Goal: Download file/media

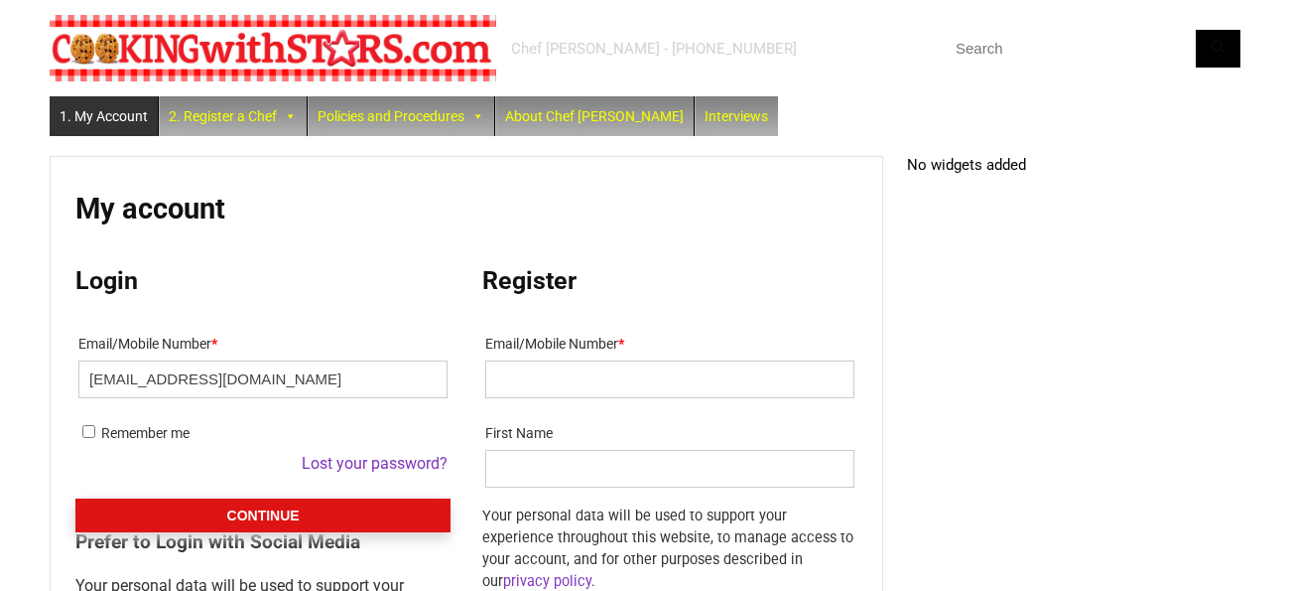
click at [226, 518] on button "Continue" at bounding box center [262, 515] width 375 height 34
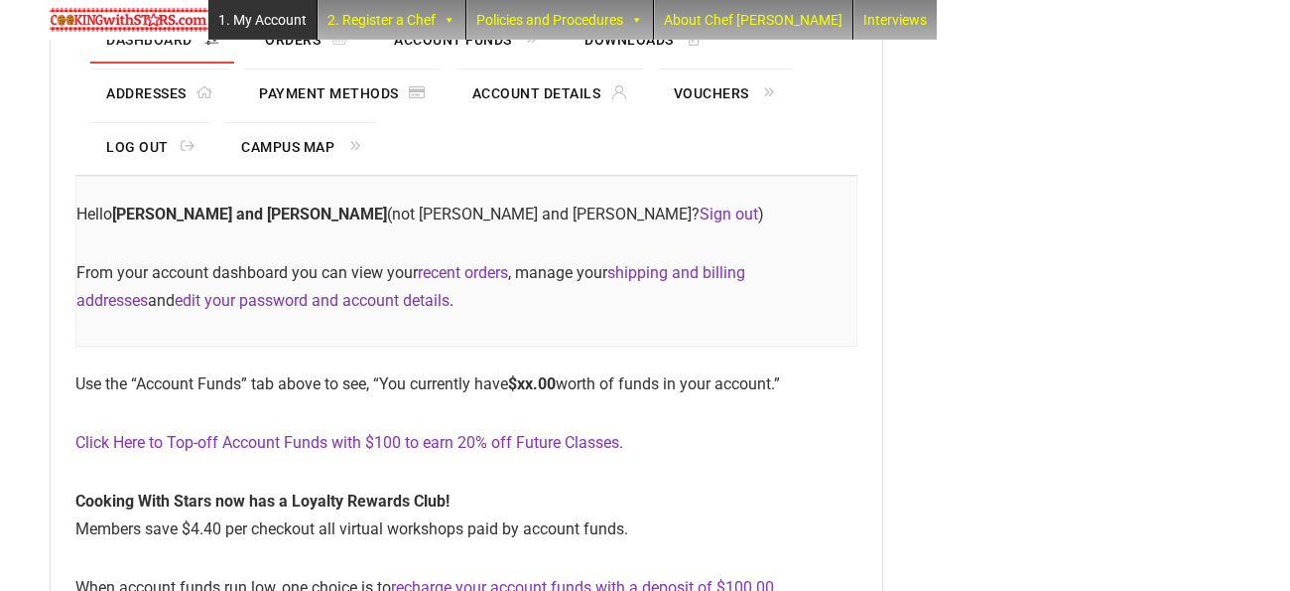
scroll to position [270, 0]
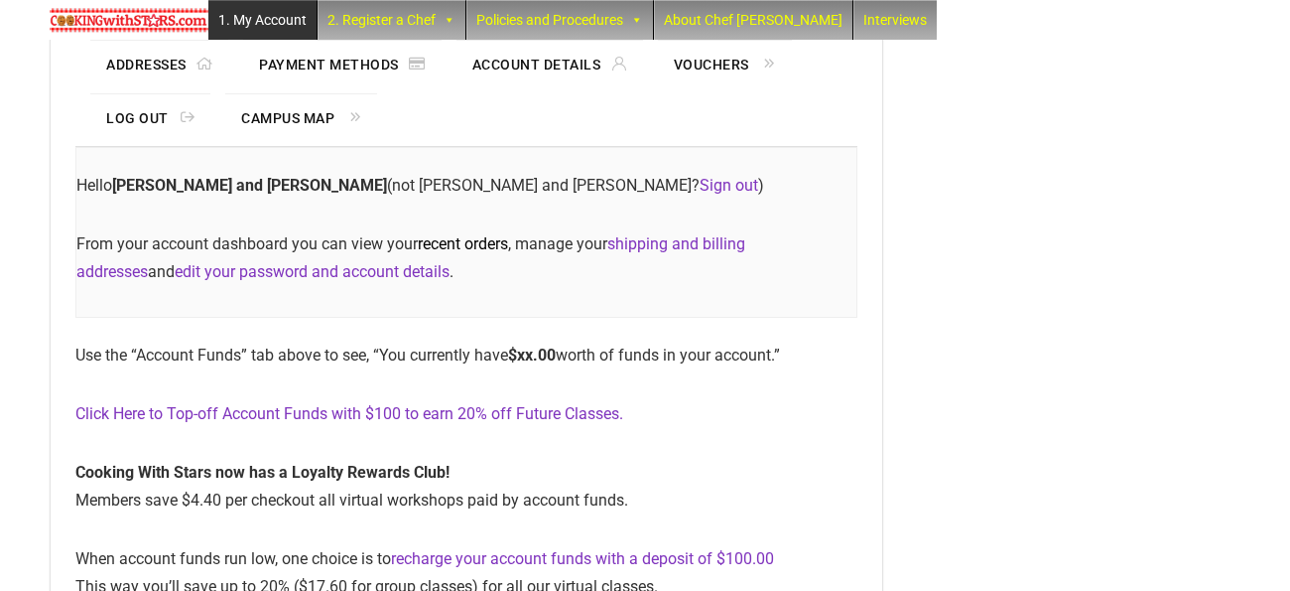
click at [466, 245] on link "recent orders" at bounding box center [463, 243] width 90 height 19
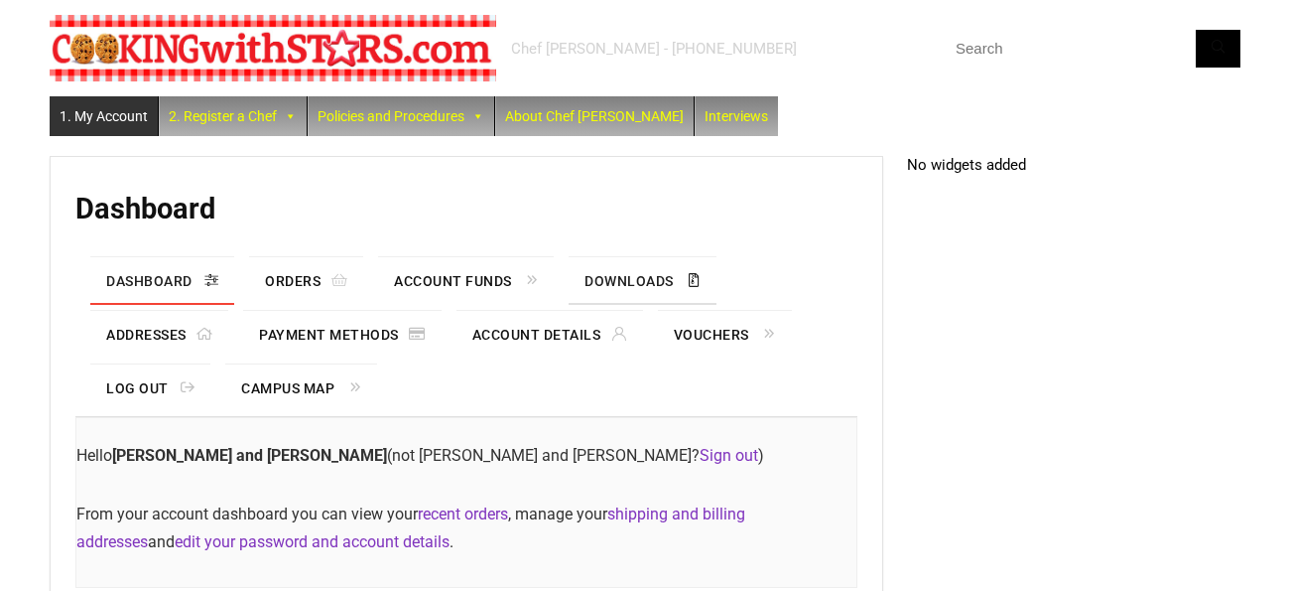
click at [625, 281] on link "Downloads" at bounding box center [642, 281] width 147 height 48
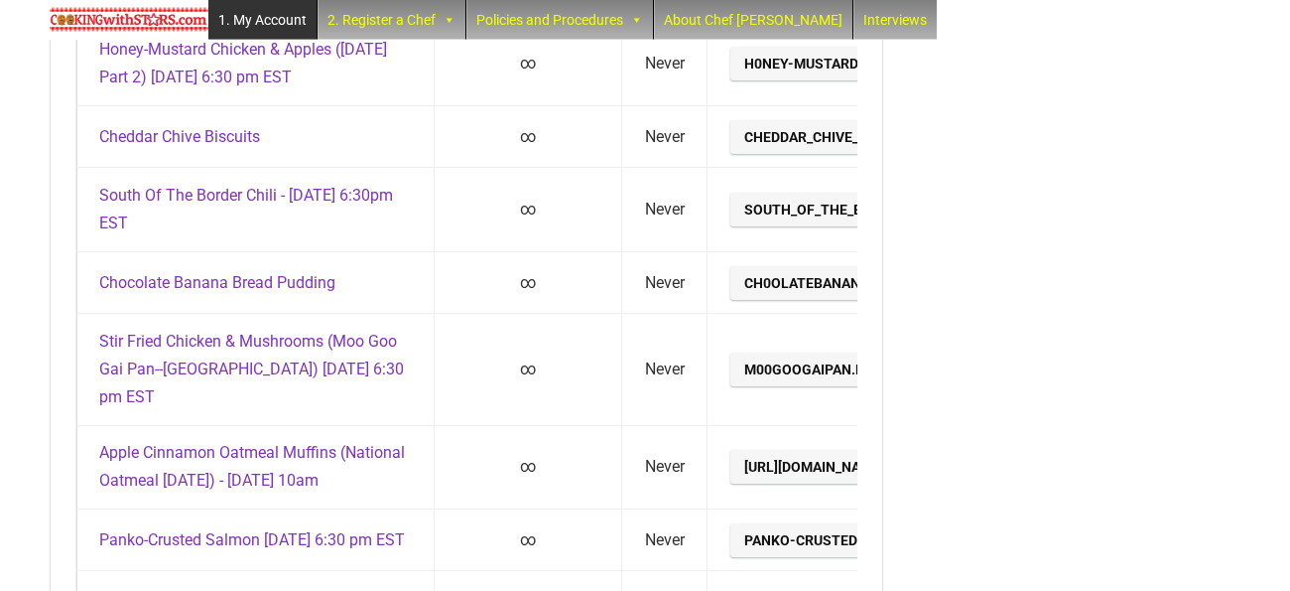
scroll to position [7265, 0]
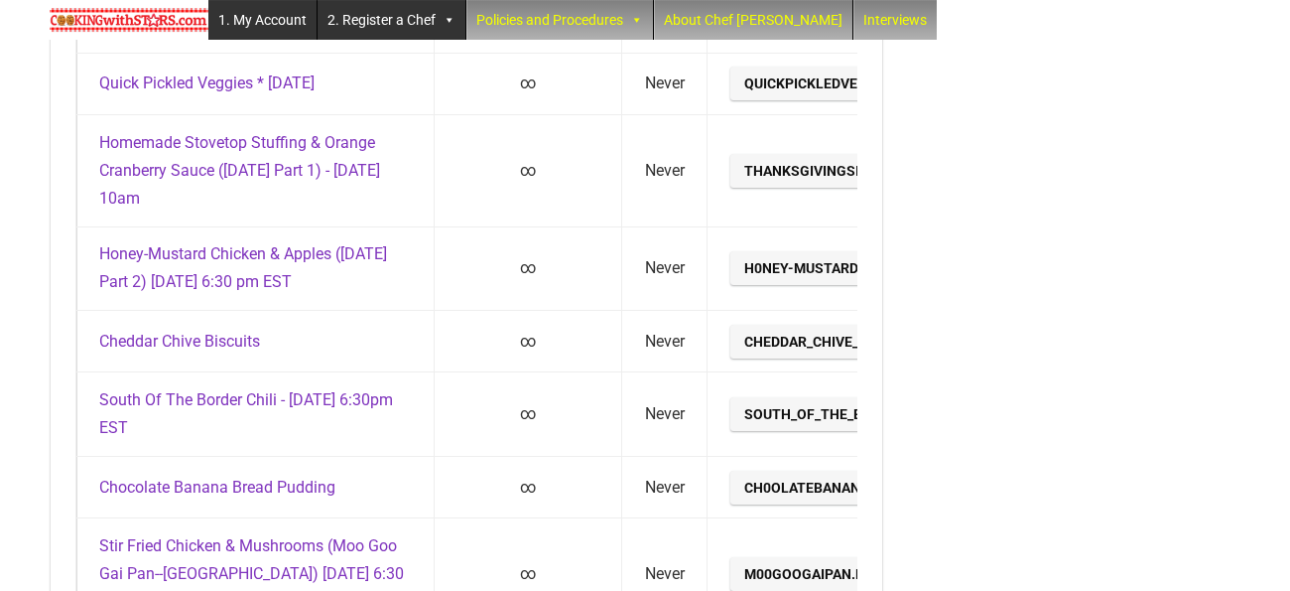
click at [372, 33] on link "2. Register a Chef" at bounding box center [392, 20] width 148 height 40
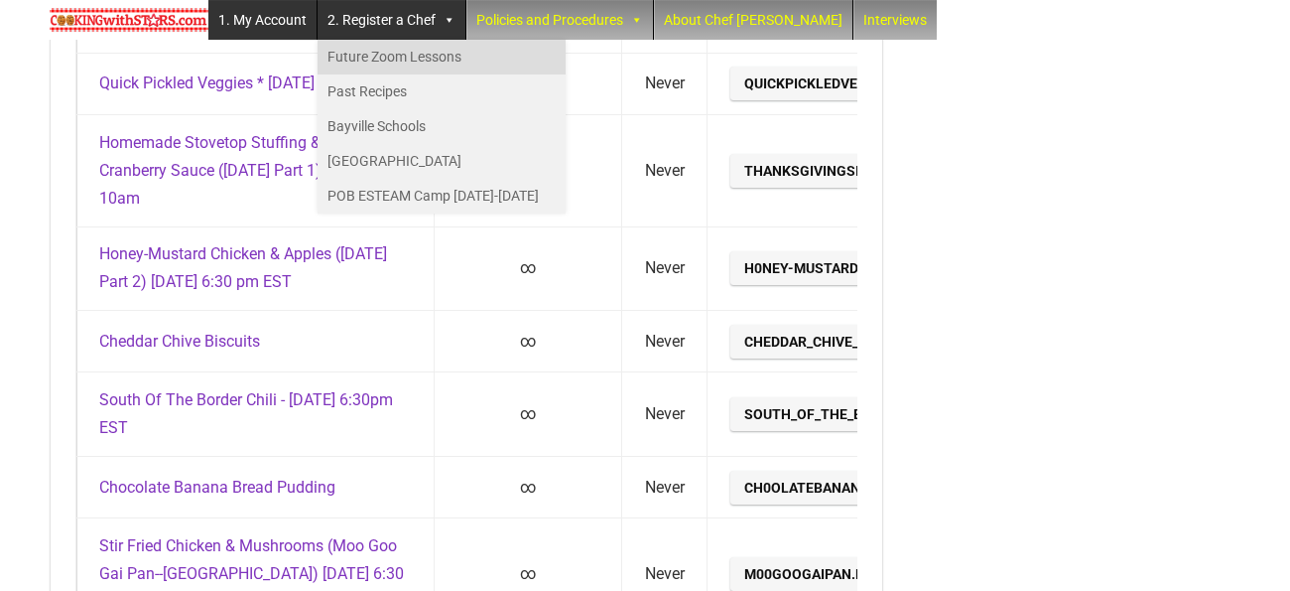
click at [382, 55] on link "Future Zoom Lessons" at bounding box center [442, 57] width 248 height 35
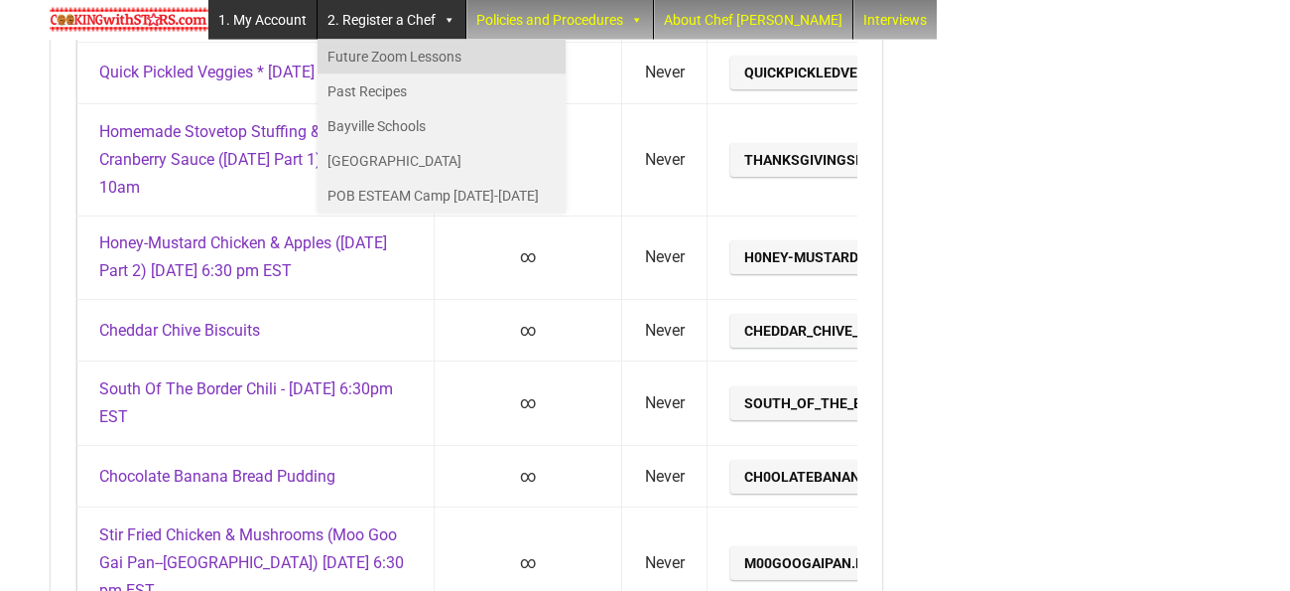
scroll to position [7277, 0]
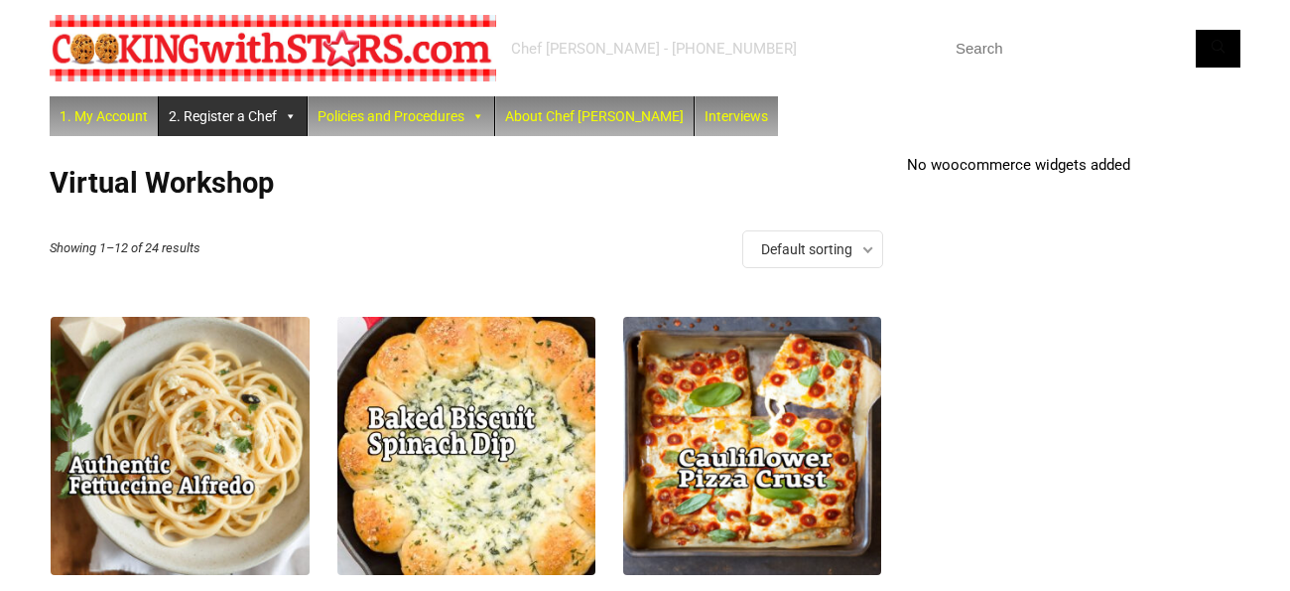
click at [258, 118] on link "2. Register a Chef" at bounding box center [233, 116] width 148 height 40
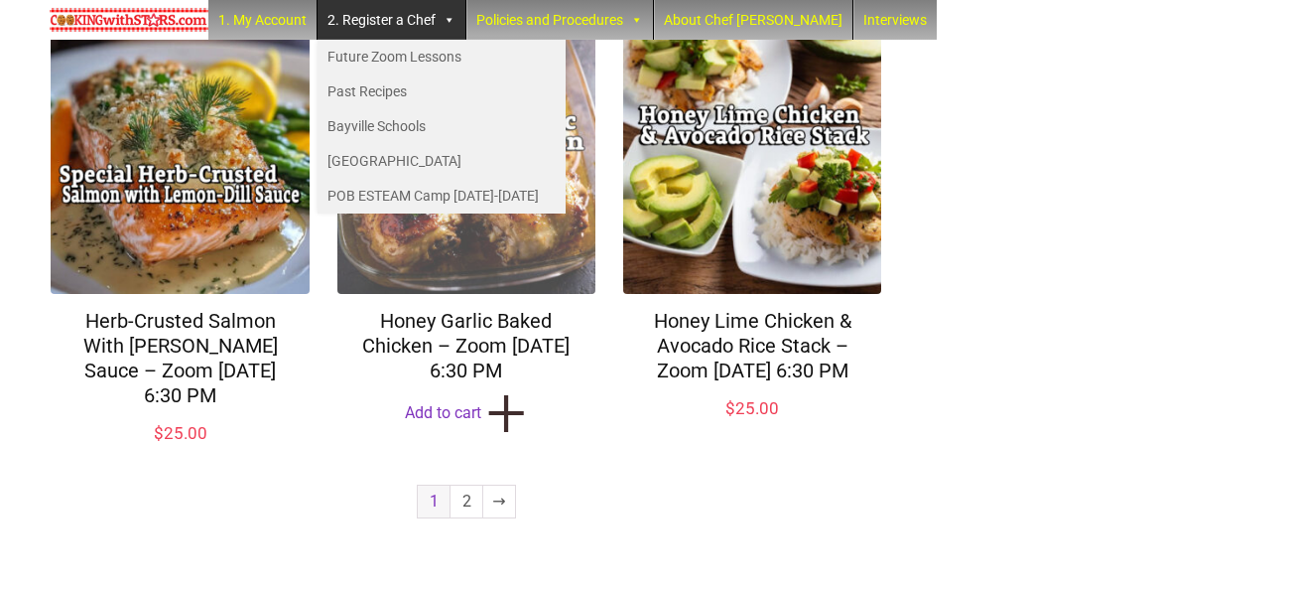
scroll to position [1664, 0]
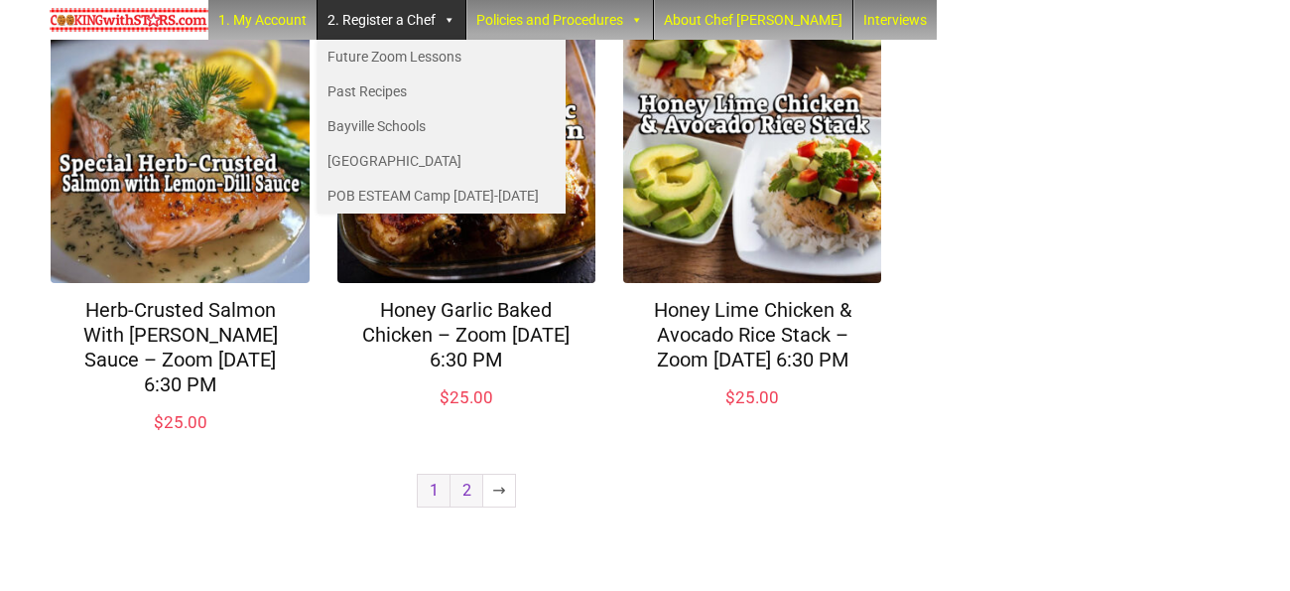
click at [465, 490] on link "2" at bounding box center [467, 490] width 32 height 32
click at [463, 488] on link "2" at bounding box center [467, 490] width 32 height 32
click at [430, 57] on link "Future Zoom Lessons" at bounding box center [442, 57] width 248 height 35
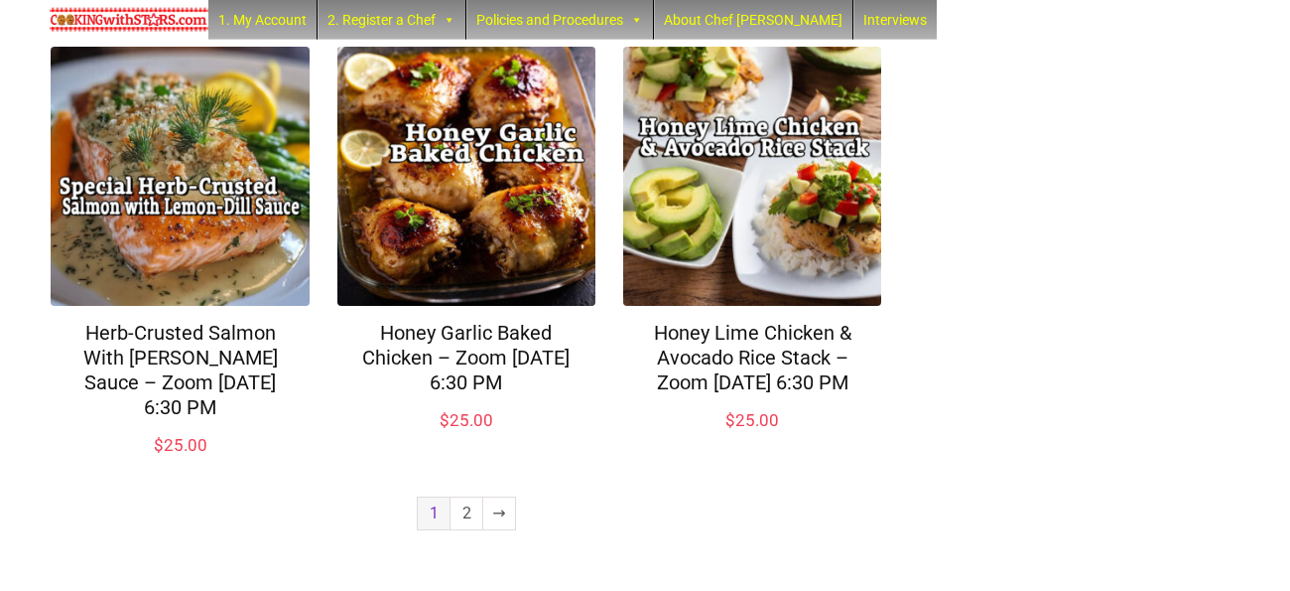
scroll to position [1664, 0]
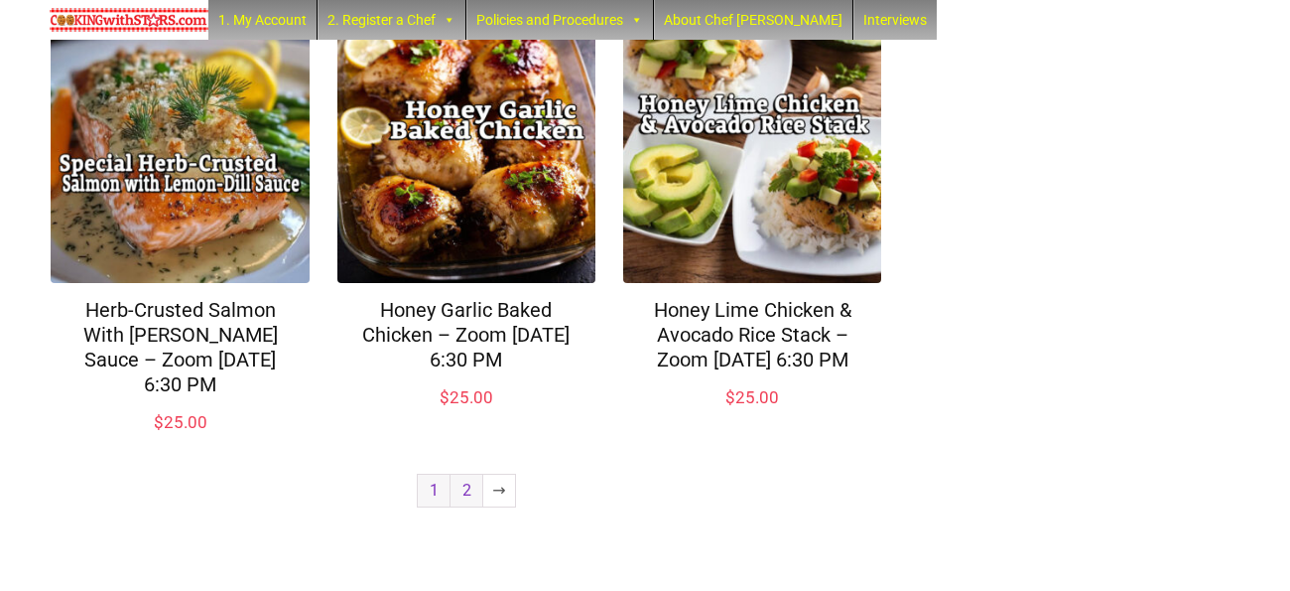
click at [461, 491] on link "2" at bounding box center [467, 490] width 32 height 32
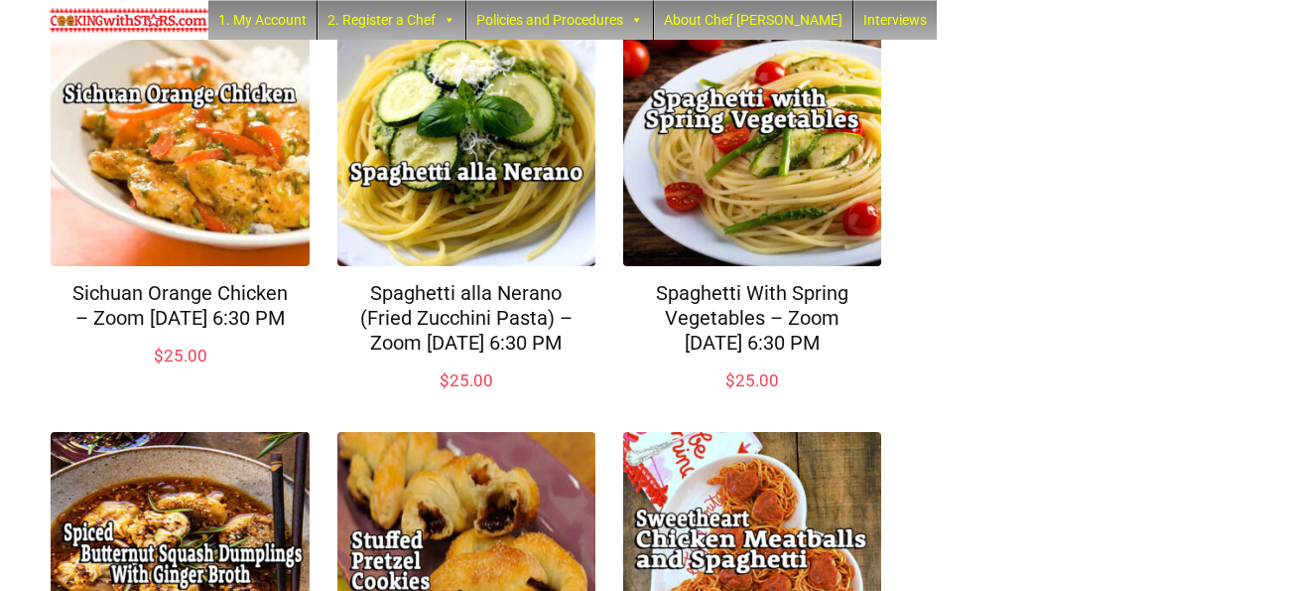
scroll to position [733, 0]
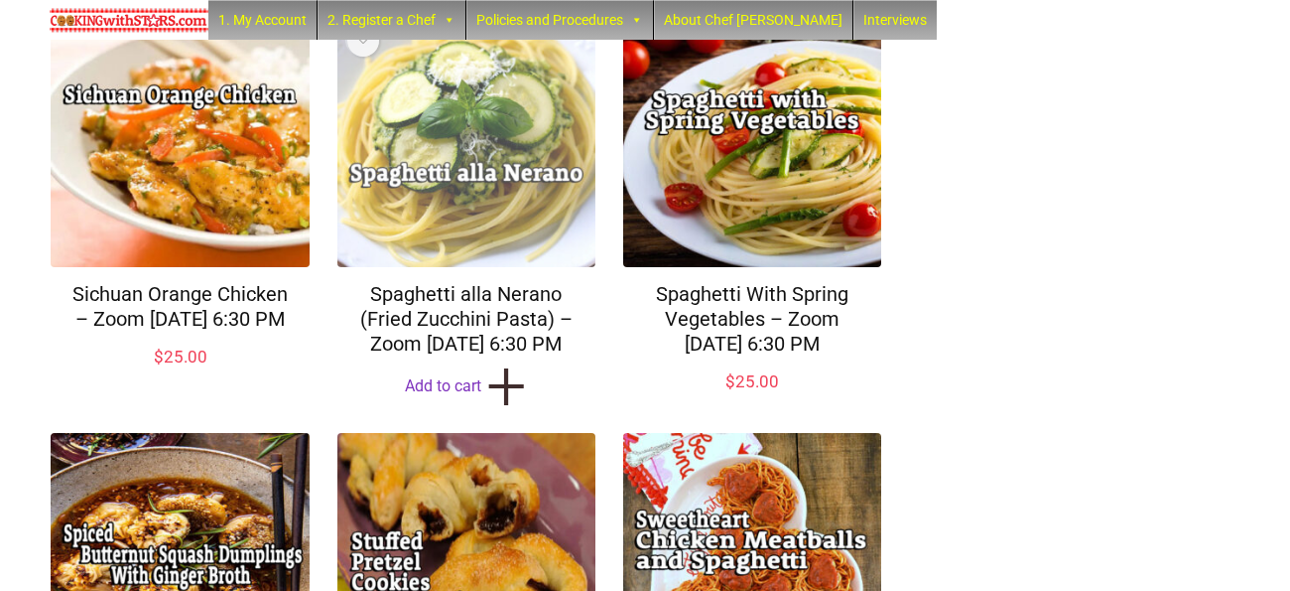
click at [438, 244] on img at bounding box center [466, 137] width 258 height 258
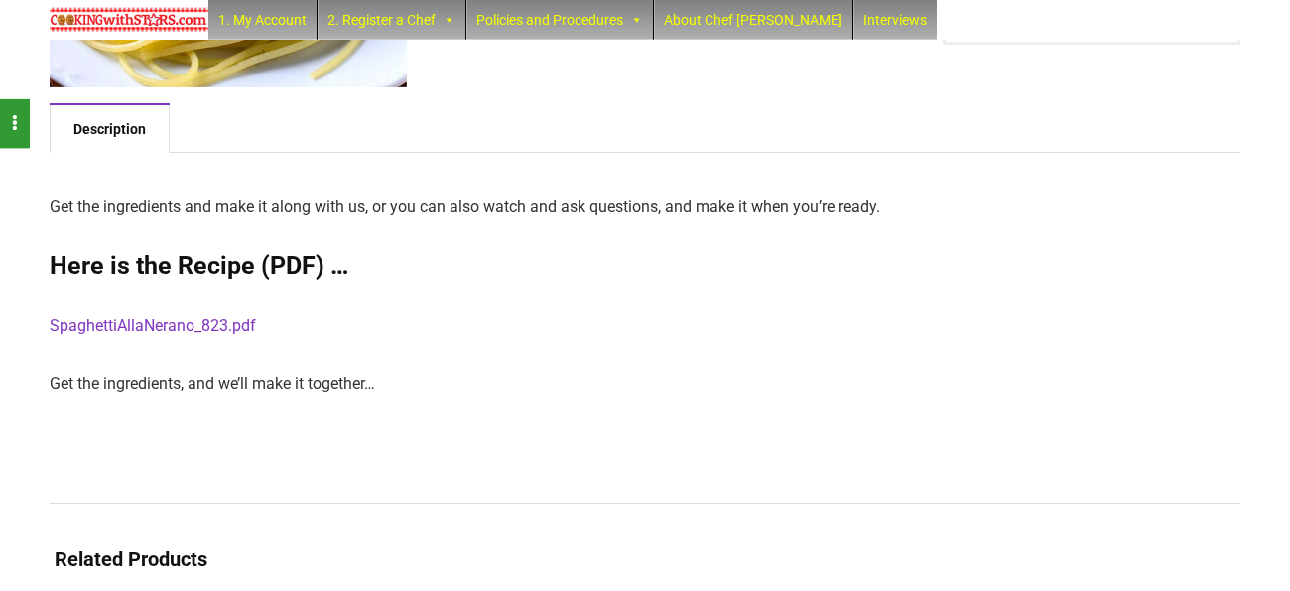
scroll to position [459, 0]
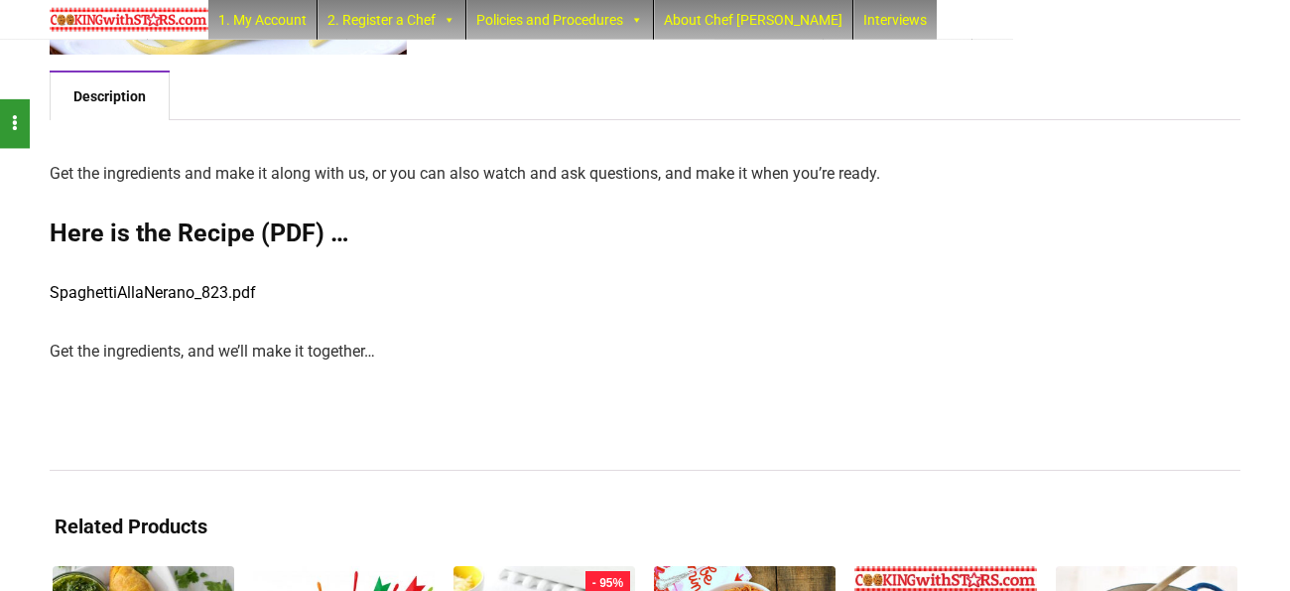
click at [163, 296] on link "SpaghettiAllaNerano_823.pdf" at bounding box center [153, 292] width 206 height 19
